Goal: Task Accomplishment & Management: Manage account settings

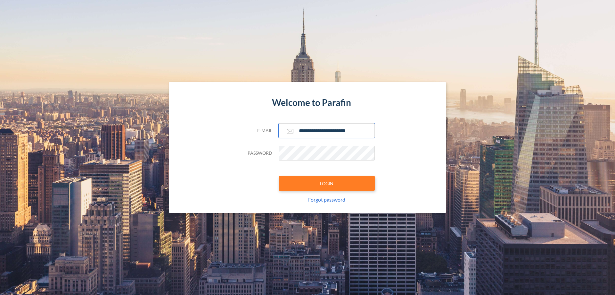
type input "**********"
click at [327, 183] on button "LOGIN" at bounding box center [327, 183] width 96 height 15
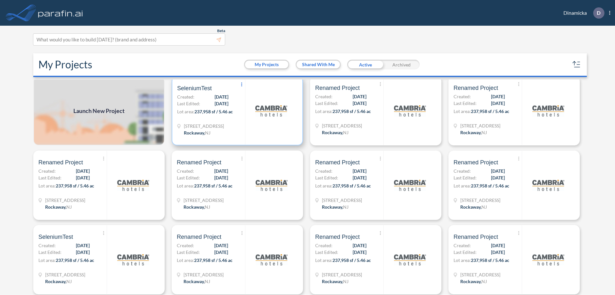
scroll to position [2, 0]
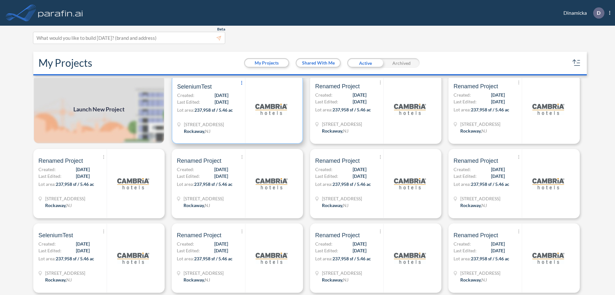
click at [241, 83] on icon at bounding box center [241, 83] width 1 height 4
